Goal: Task Accomplishment & Management: Use online tool/utility

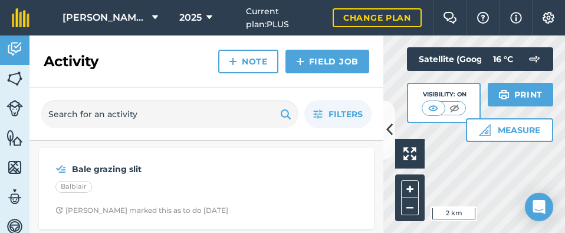
click at [466, 122] on div "Hello i 2 km + – Satellite (Google) Visibility: On Measure Print 16 ° C" at bounding box center [475, 133] width 182 height 197
click at [115, 23] on span "[PERSON_NAME] Farm" at bounding box center [105, 18] width 85 height 14
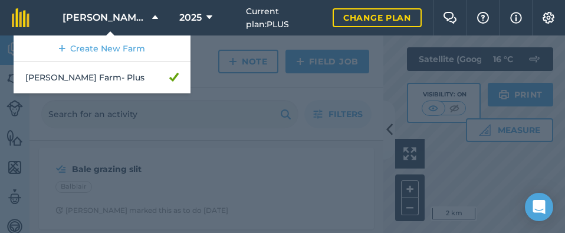
click at [123, 123] on div at bounding box center [282, 133] width 565 height 197
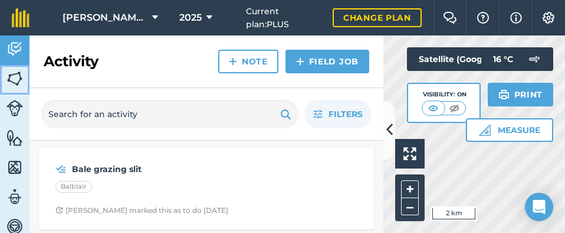
click at [15, 76] on img at bounding box center [14, 79] width 17 height 18
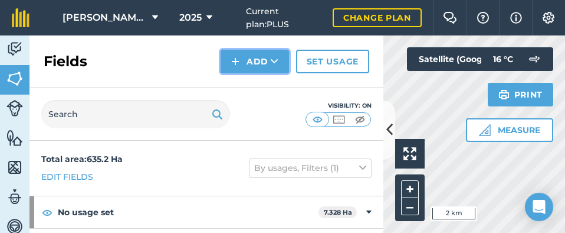
click at [266, 64] on button "Add" at bounding box center [255, 62] width 68 height 24
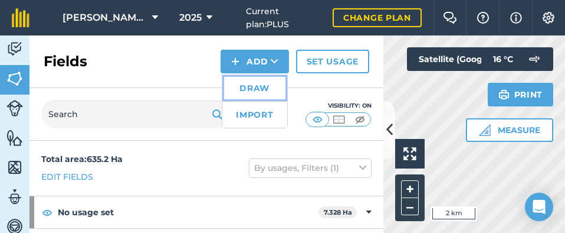
click at [259, 85] on link "Draw" at bounding box center [255, 88] width 65 height 26
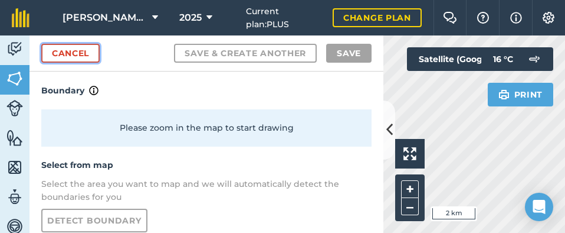
click at [86, 59] on link "Cancel" at bounding box center [70, 53] width 58 height 19
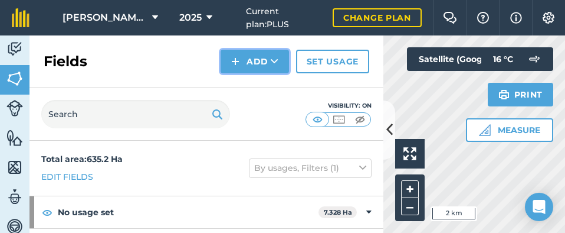
click at [272, 60] on icon at bounding box center [275, 61] width 8 height 12
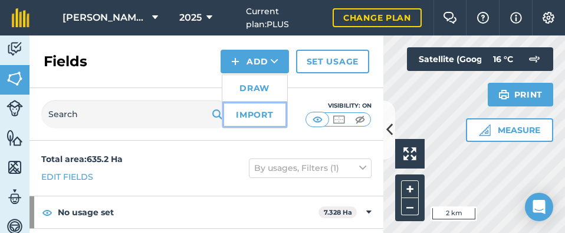
click at [259, 110] on link "Import" at bounding box center [255, 115] width 65 height 26
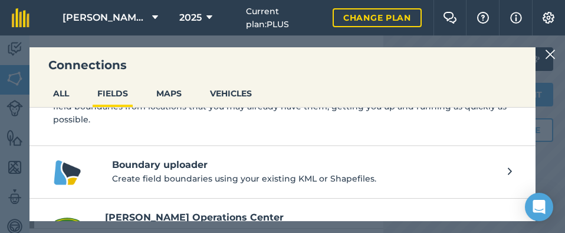
scroll to position [107, 0]
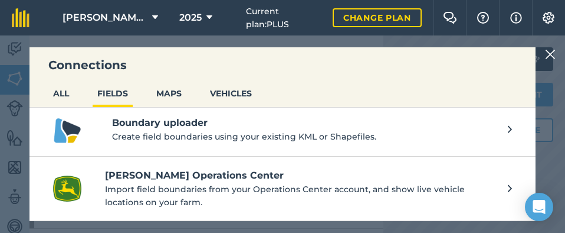
click at [224, 133] on p "Create field boundaries using your existing KML or Shapefiles." at bounding box center [304, 136] width 384 height 13
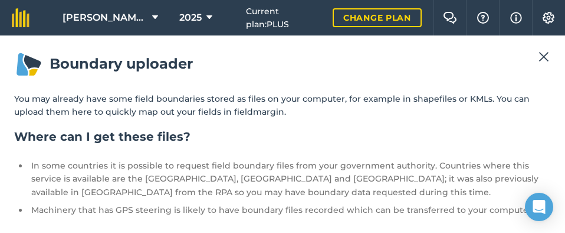
scroll to position [103, 0]
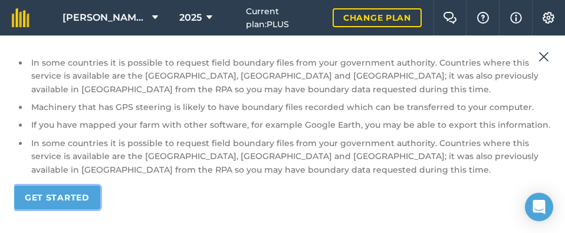
click at [57, 201] on link "Get started" at bounding box center [57, 197] width 86 height 24
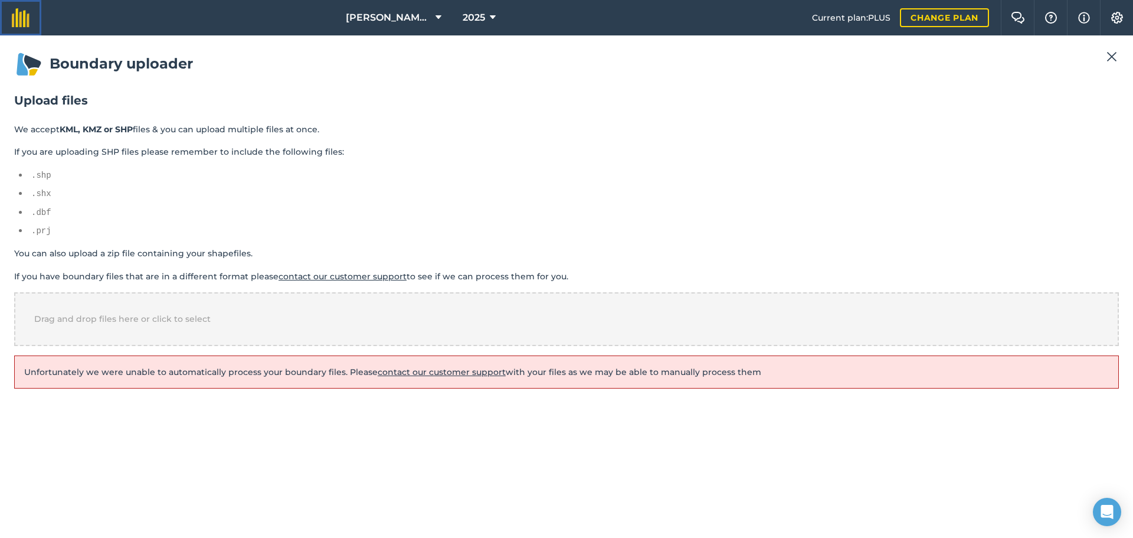
click at [22, 13] on img at bounding box center [21, 17] width 18 height 19
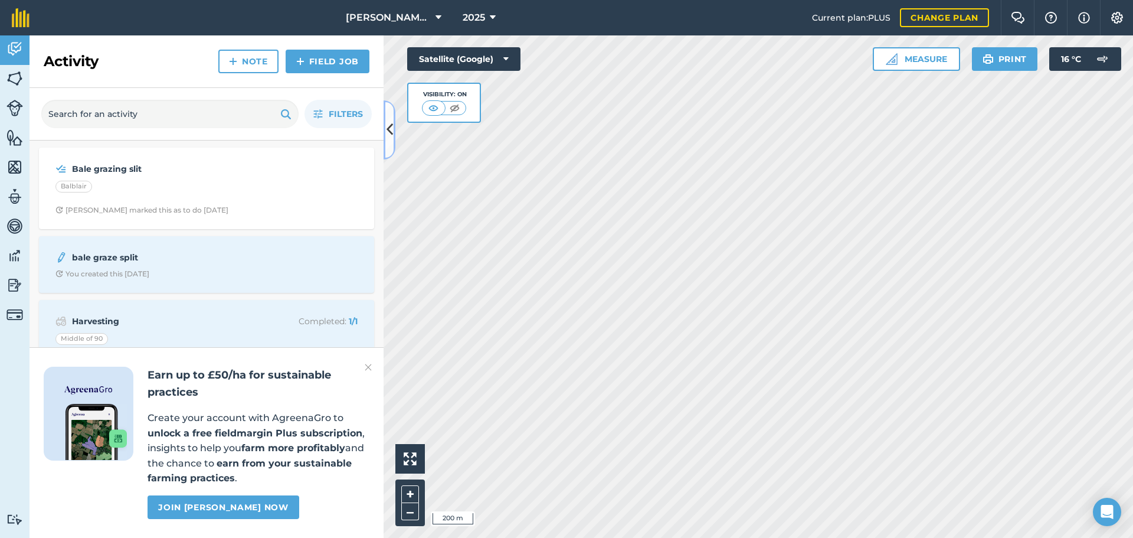
click at [389, 128] on icon at bounding box center [390, 129] width 6 height 21
